Goal: Information Seeking & Learning: Learn about a topic

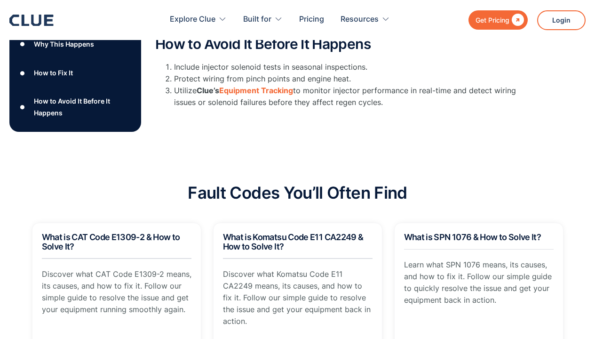
scroll to position [384, 0]
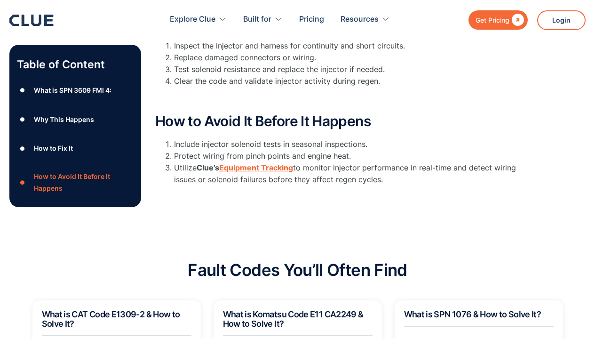
click at [235, 167] on strong "Equipment Tracking" at bounding box center [256, 167] width 74 height 9
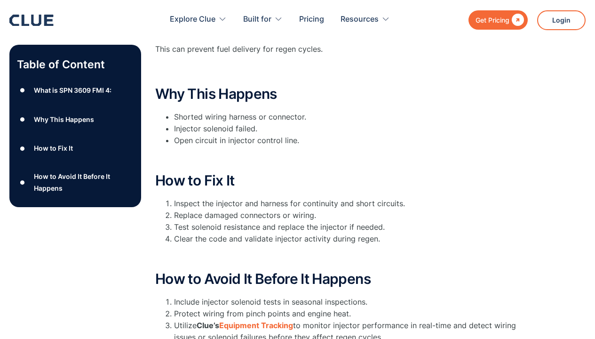
click at [68, 150] on div "How to Fix It" at bounding box center [53, 149] width 39 height 12
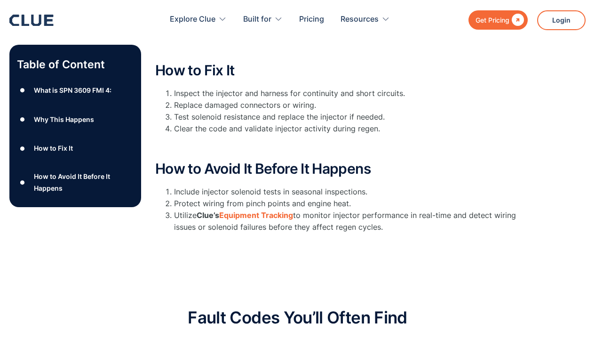
scroll to position [338, 0]
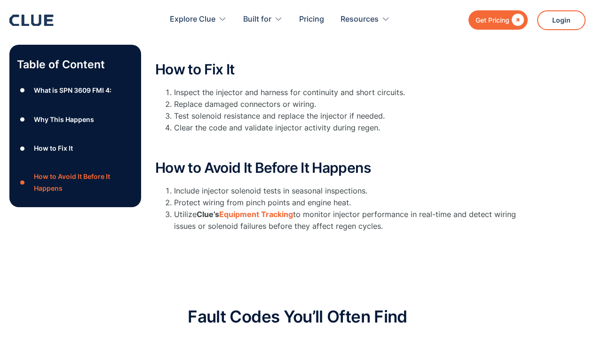
click at [68, 121] on div "Why This Happens" at bounding box center [64, 119] width 60 height 12
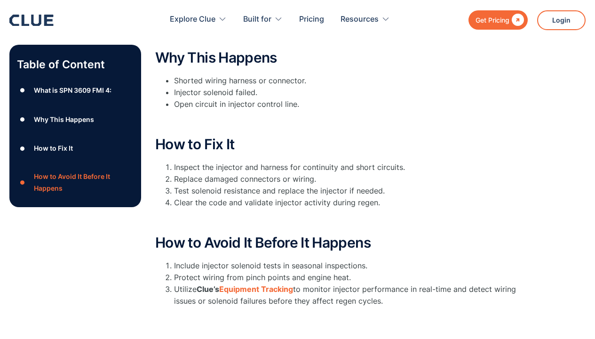
scroll to position [252, 0]
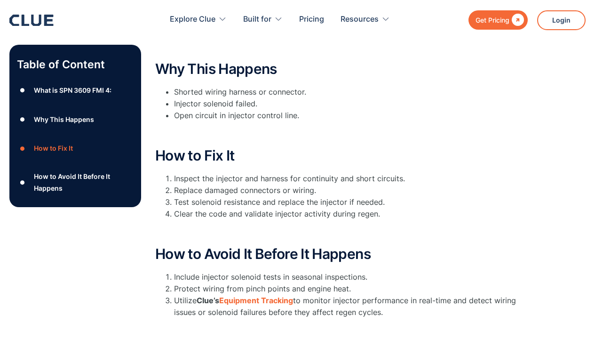
click at [74, 91] on div "What is SPN 3609 FMI 4:" at bounding box center [73, 90] width 78 height 12
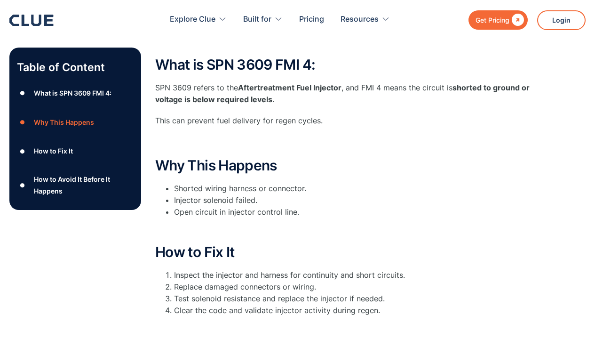
scroll to position [151, 0]
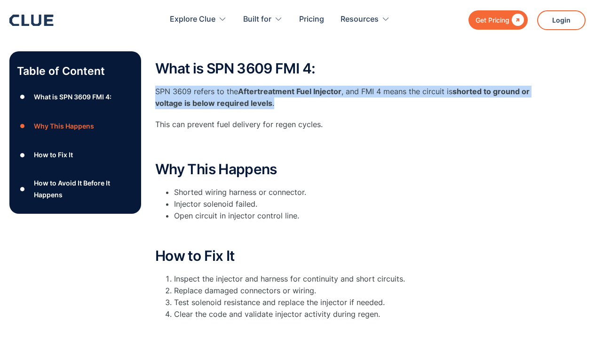
drag, startPoint x: 158, startPoint y: 90, endPoint x: 281, endPoint y: 103, distance: 123.9
click at [281, 103] on p "SPN 3609 refers to the Aftertreatment Fuel Injector , and FMI 4 means the circu…" at bounding box center [343, 98] width 376 height 24
copy p "SPN 3609 refers to the Aftertreatment Fuel Injector , and FMI 4 means the circu…"
click at [328, 161] on h2 "Why This Happens" at bounding box center [343, 169] width 376 height 16
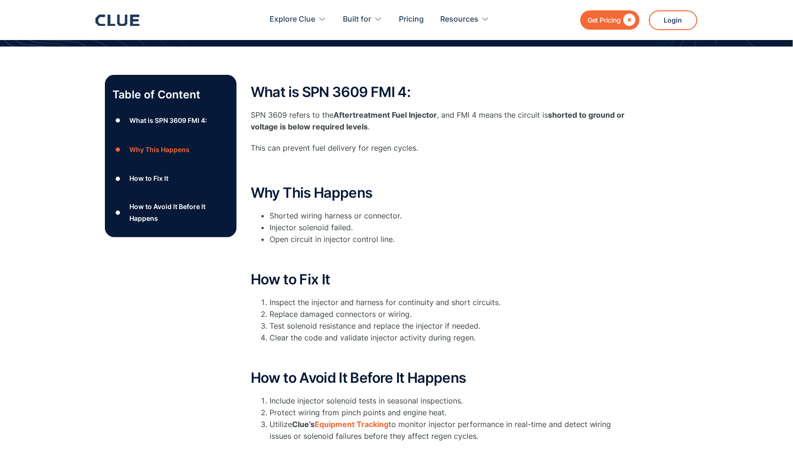
scroll to position [143, 0]
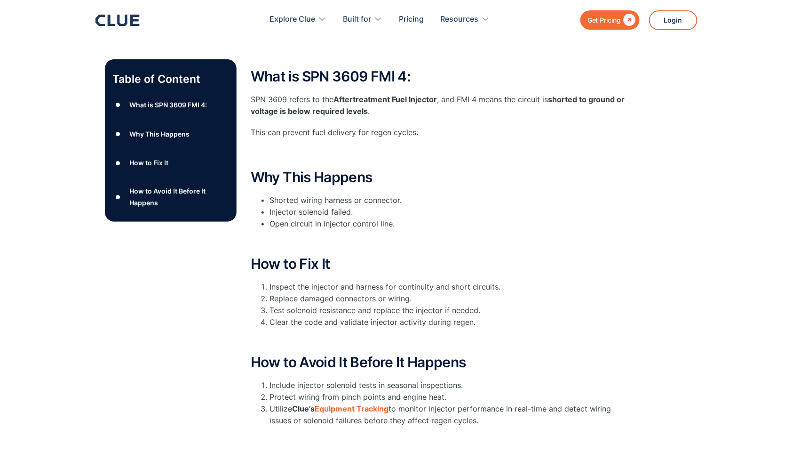
scroll to position [335, 0]
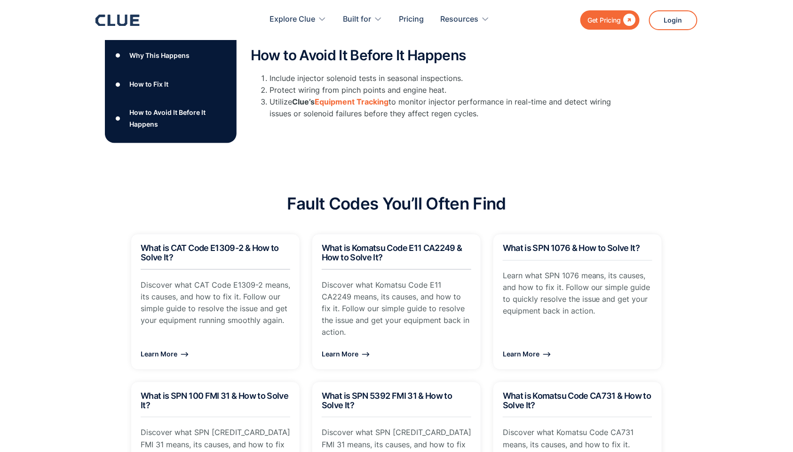
scroll to position [302, 0]
